Goal: Information Seeking & Learning: Check status

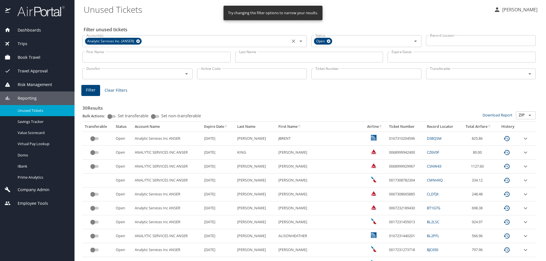
click at [138, 41] on icon at bounding box center [138, 42] width 4 height 4
click at [262, 59] on input "Last Name" at bounding box center [309, 57] width 148 height 11
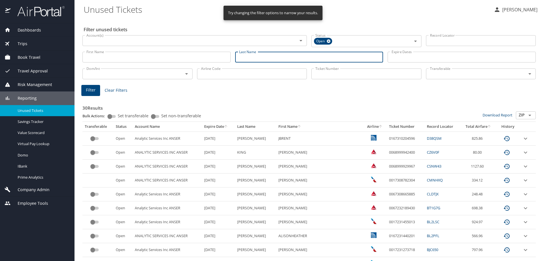
click at [120, 47] on div "Account(s) Account(s)" at bounding box center [194, 40] width 224 height 14
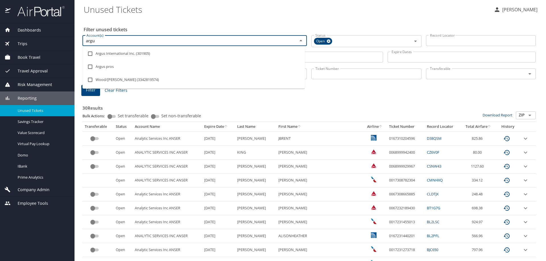
type input "argus"
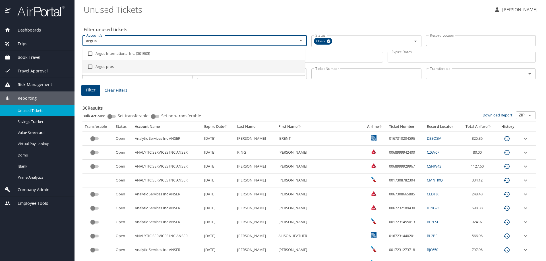
click at [114, 65] on li "Argus pros" at bounding box center [193, 66] width 222 height 13
checkbox input "true"
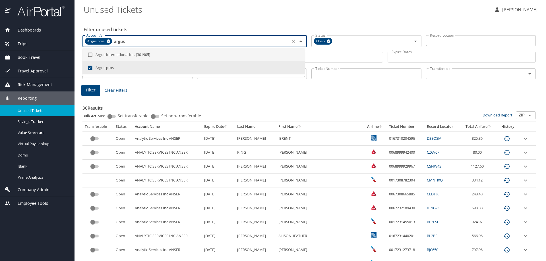
type input "argus"
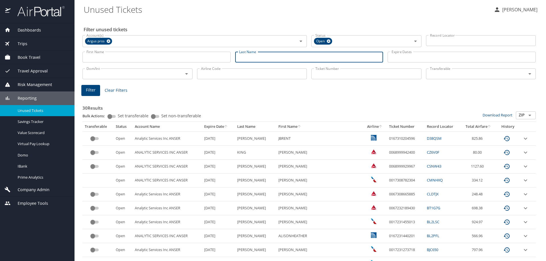
click at [323, 54] on input "Last Name" at bounding box center [309, 57] width 148 height 11
type input "neal"
click at [91, 89] on span "Filter" at bounding box center [91, 90] width 10 height 7
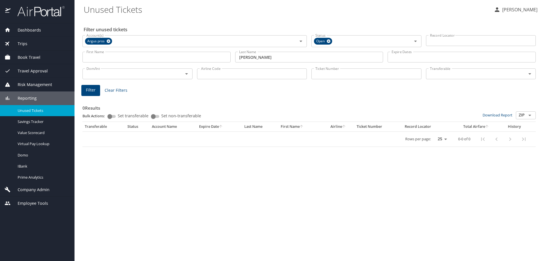
click at [128, 42] on input "Account(s)" at bounding box center [200, 41] width 175 height 7
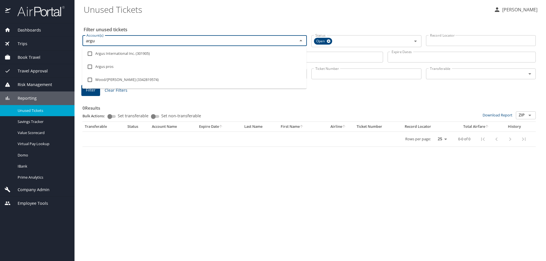
type input "argus"
click at [120, 54] on li "Argus International Inc. (301905)" at bounding box center [194, 53] width 224 height 13
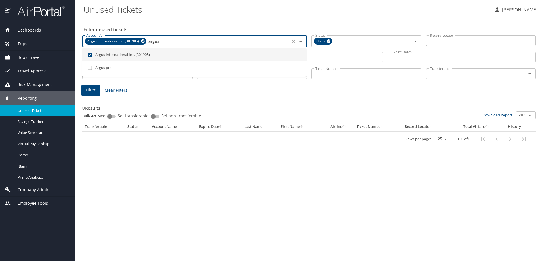
checkbox input "true"
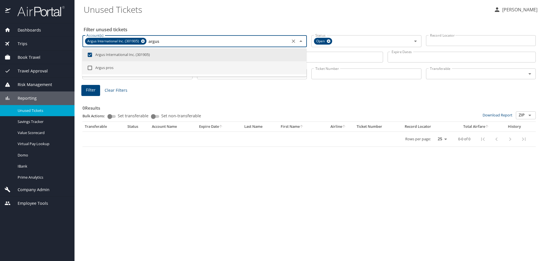
click at [96, 67] on li "Argus pros" at bounding box center [194, 67] width 224 height 13
checkbox input "true"
type input "argus"
click at [361, 87] on div "Filter Clear Filters" at bounding box center [309, 90] width 456 height 11
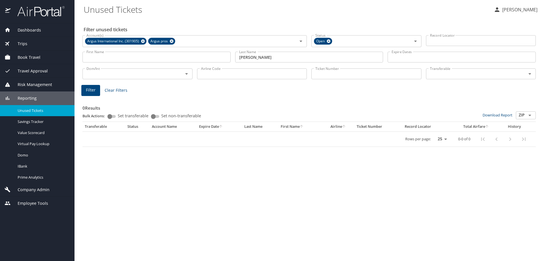
click at [256, 61] on input "neal" at bounding box center [309, 57] width 148 height 11
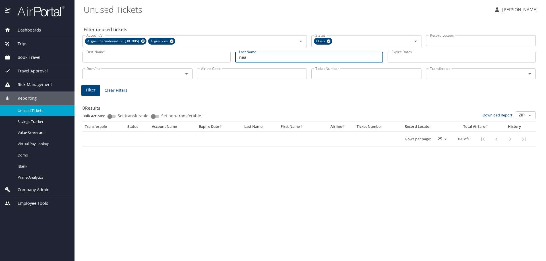
type input "neal"
click at [92, 92] on span "Filter" at bounding box center [91, 90] width 10 height 7
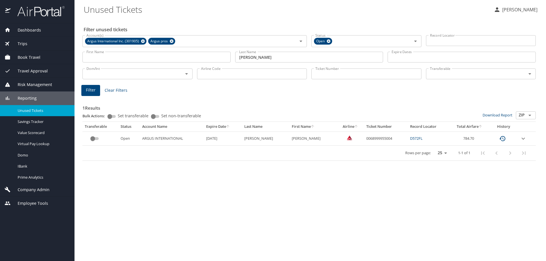
click at [523, 138] on icon "expand row" at bounding box center [523, 138] width 7 height 7
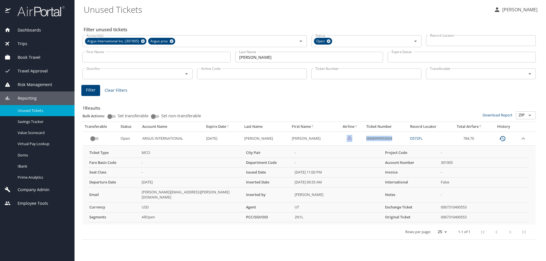
drag, startPoint x: 385, startPoint y: 138, endPoint x: 355, endPoint y: 138, distance: 29.9
click at [355, 138] on tr "Open ARGUS INTERNATIONAL 9/3/2026 NEAL HOLLY ALLISON 0068999955004 D572FL 784.70" at bounding box center [308, 139] width 453 height 14
copy tr "0068999955004"
click at [32, 8] on img at bounding box center [37, 11] width 53 height 11
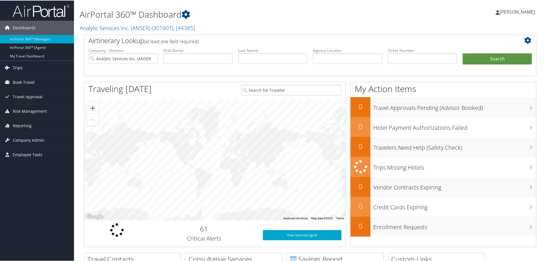
click at [17, 66] on span "Trips" at bounding box center [18, 67] width 10 height 14
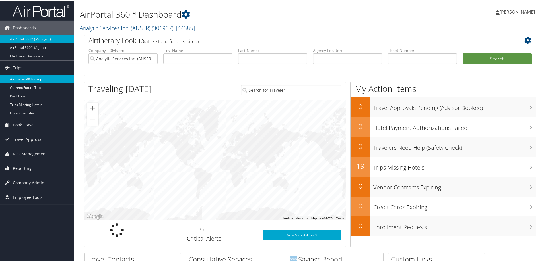
click at [17, 79] on link "Airtinerary® Lookup" at bounding box center [37, 79] width 74 height 9
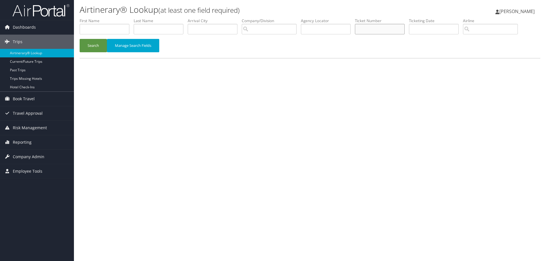
click at [378, 28] on input "text" at bounding box center [380, 29] width 50 height 11
paste input "0068999955004"
click at [369, 26] on input "0068999955004" at bounding box center [380, 29] width 50 height 11
type input "0068999955004"
click at [92, 42] on button "Search" at bounding box center [93, 45] width 27 height 13
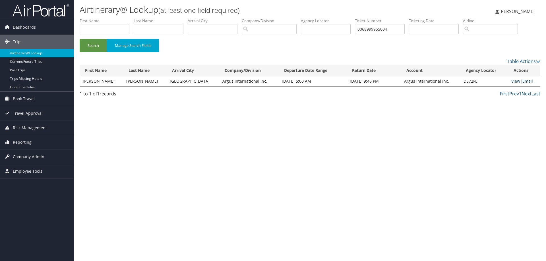
click at [514, 81] on link "View" at bounding box center [515, 80] width 9 height 5
click at [513, 80] on link "View" at bounding box center [515, 80] width 9 height 5
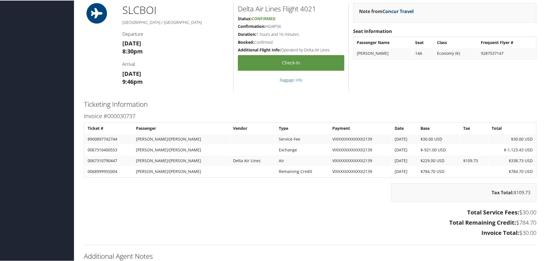
scroll to position [736, 0]
